Goal: Information Seeking & Learning: Learn about a topic

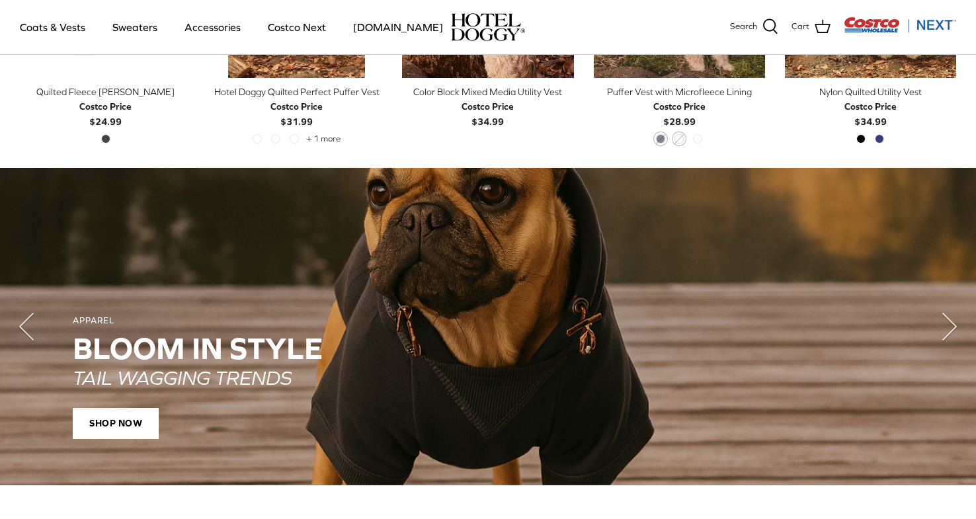
scroll to position [808, 0]
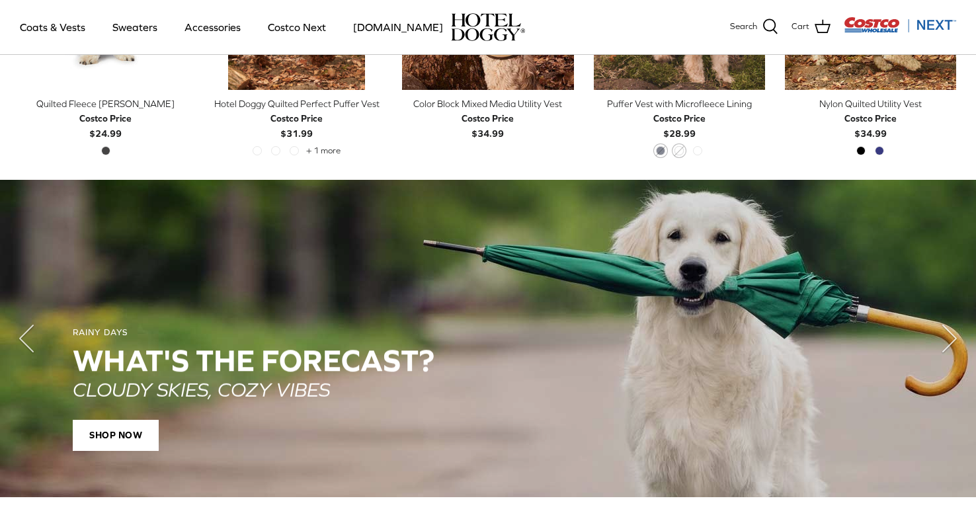
click at [202, 361] on div "WHAT'S THE Forecast?" at bounding box center [488, 361] width 830 height 34
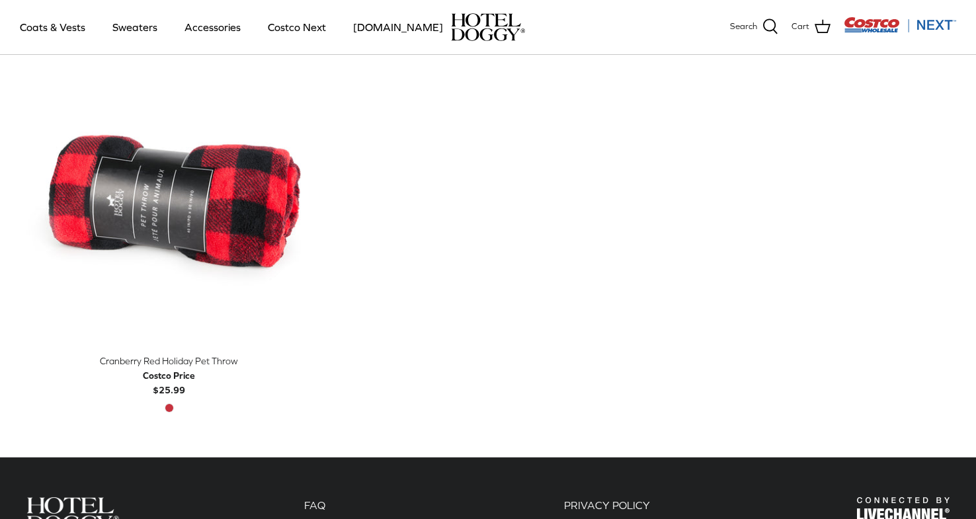
scroll to position [254, 0]
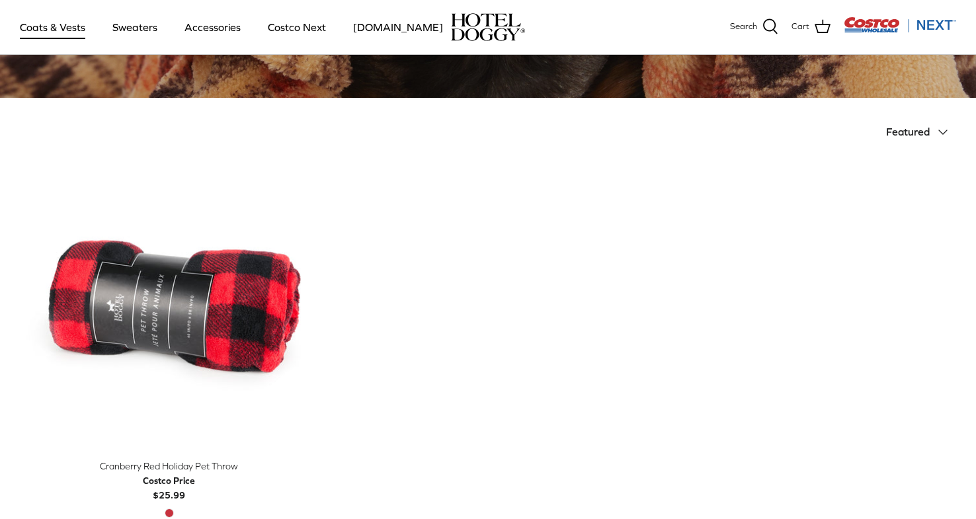
click at [57, 32] on link "Coats & Vests" at bounding box center [52, 27] width 89 height 45
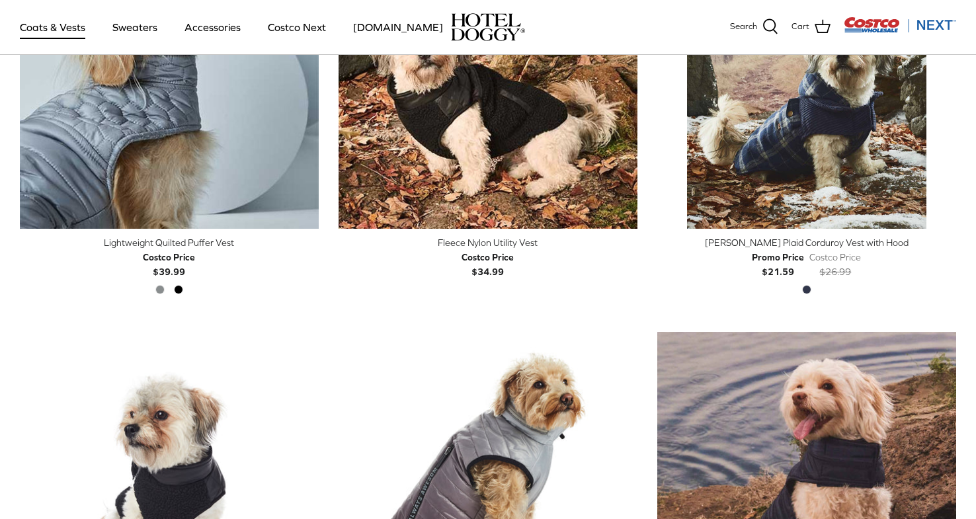
scroll to position [1518, 0]
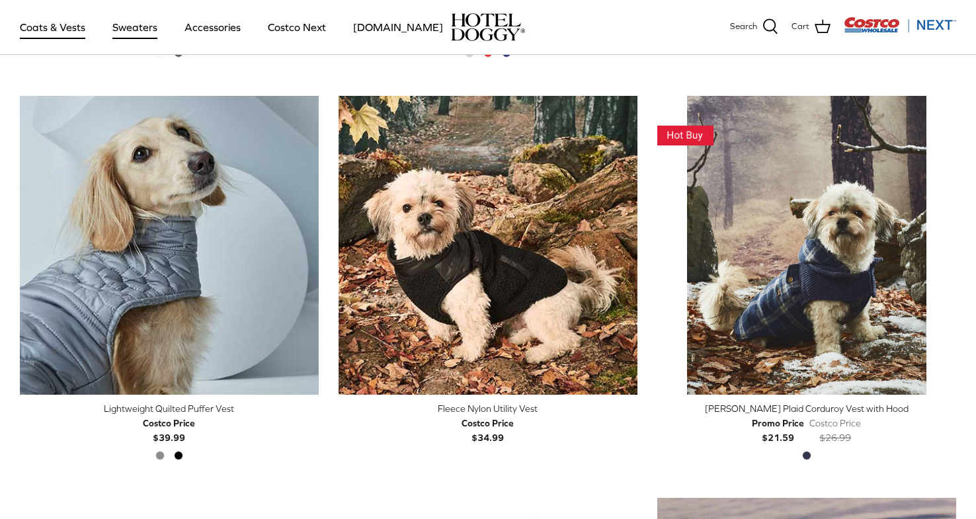
click at [143, 26] on link "Sweaters" at bounding box center [134, 27] width 69 height 45
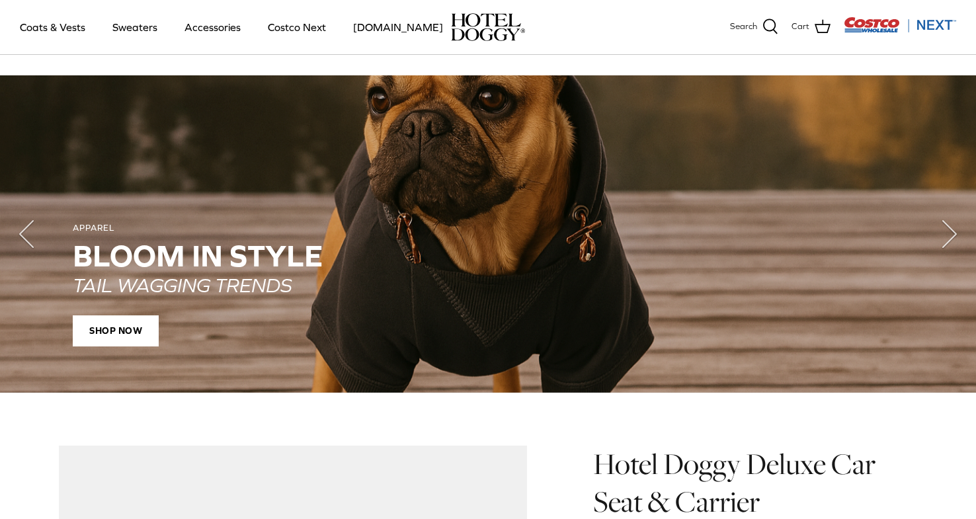
scroll to position [812, 0]
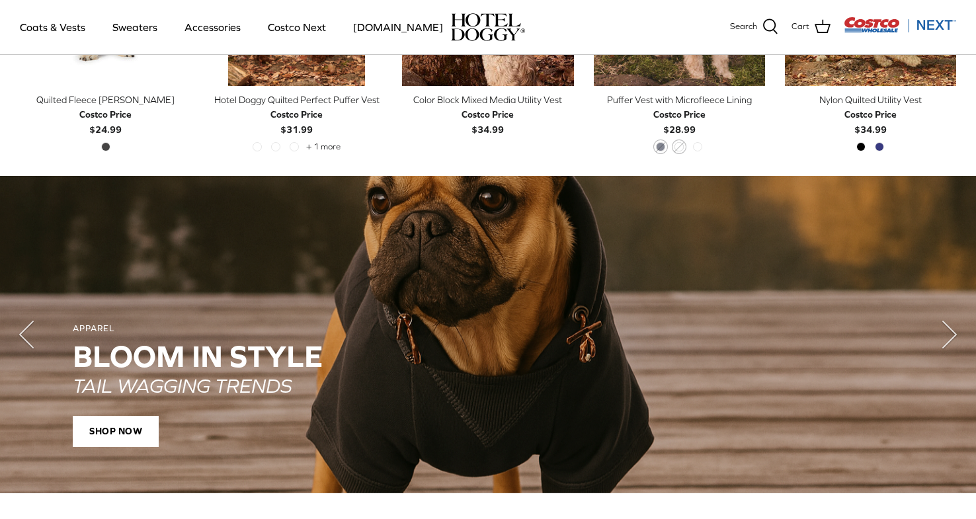
click at [367, 295] on div "APPAREL Bloom in Style TAIL WAGGING TRENDS SHOP NOW" at bounding box center [487, 385] width 923 height 216
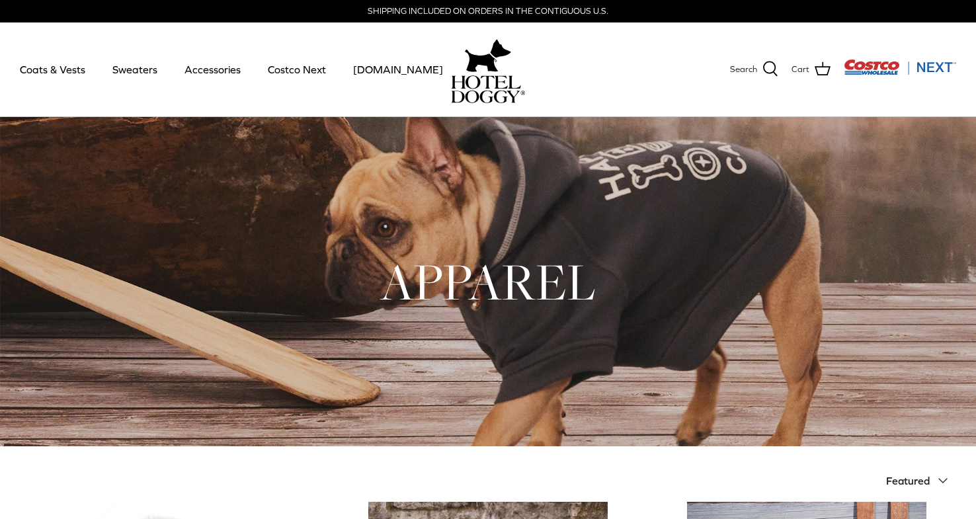
click at [549, 257] on h1 "APPAREL" at bounding box center [488, 281] width 936 height 65
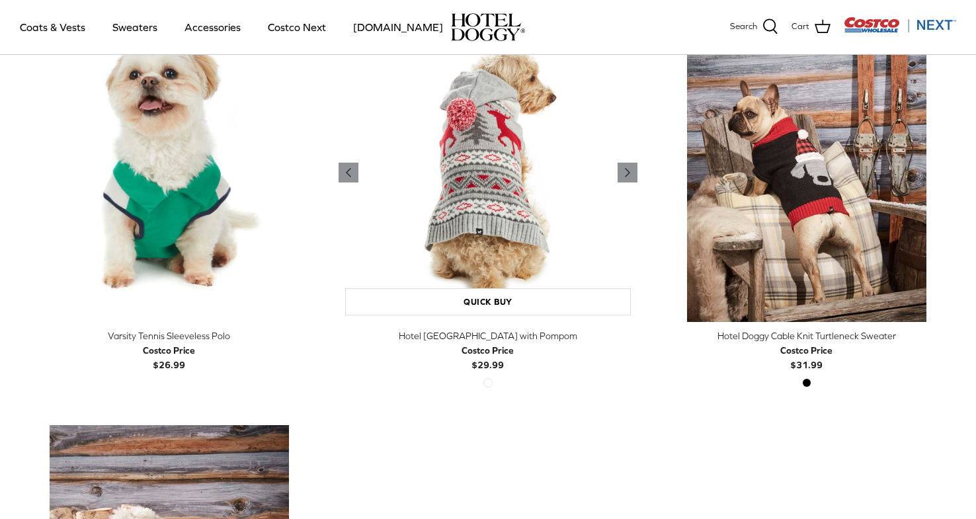
scroll to position [354, 0]
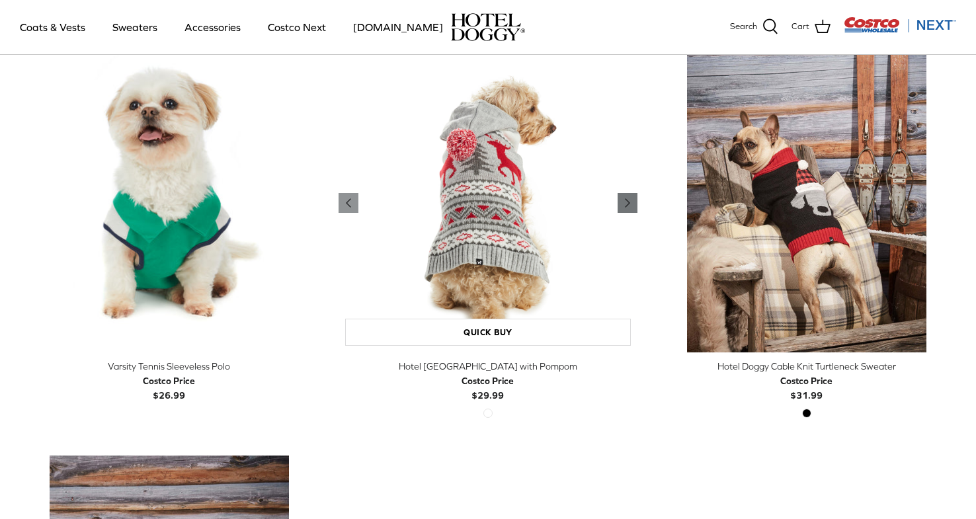
click at [631, 203] on icon "Right" at bounding box center [627, 203] width 16 height 16
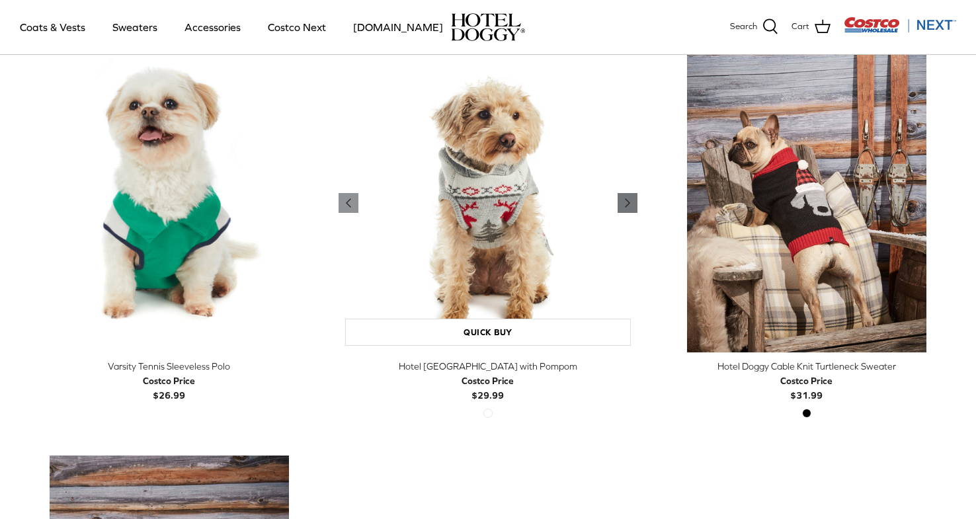
click at [631, 203] on icon "Right" at bounding box center [627, 203] width 16 height 16
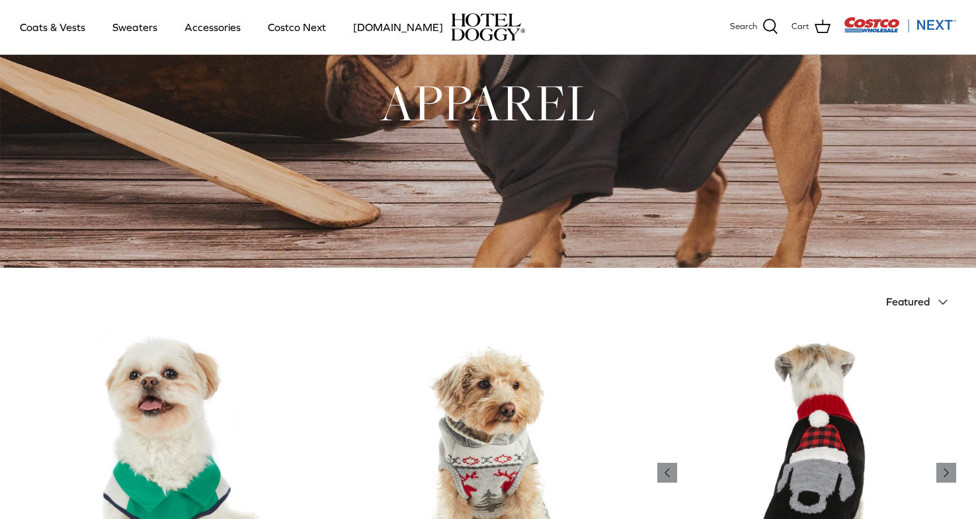
scroll to position [0, 0]
